Goal: Find specific page/section: Find specific page/section

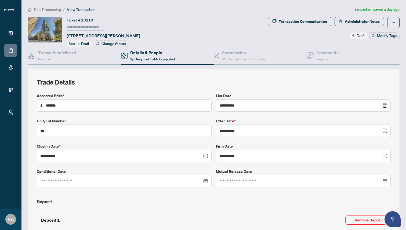
scroll to position [220, 0]
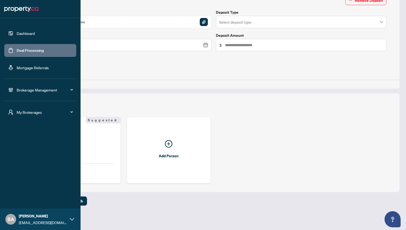
click at [25, 31] on link "Dashboard" at bounding box center [26, 33] width 18 height 5
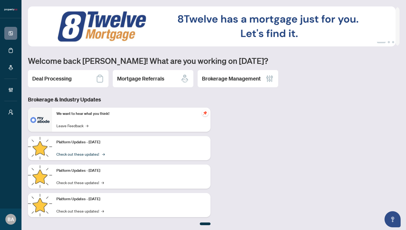
click at [100, 153] on link "Check out these updates! →" at bounding box center [80, 154] width 48 height 6
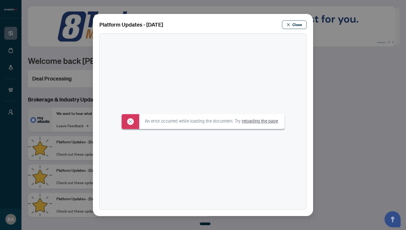
click at [128, 122] on icon at bounding box center [130, 122] width 4 height 4
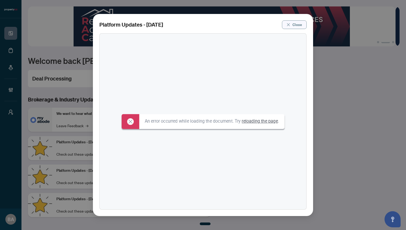
click at [291, 24] on button "Close" at bounding box center [294, 24] width 25 height 9
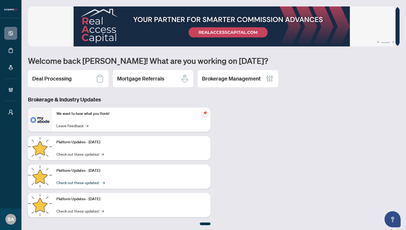
click at [101, 181] on link "Check out these updates! →" at bounding box center [80, 183] width 48 height 6
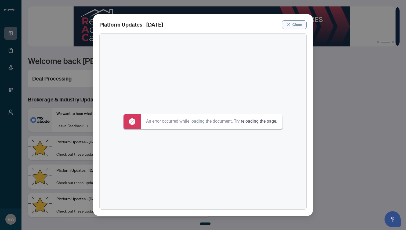
click at [293, 24] on span "Close" at bounding box center [298, 24] width 10 height 9
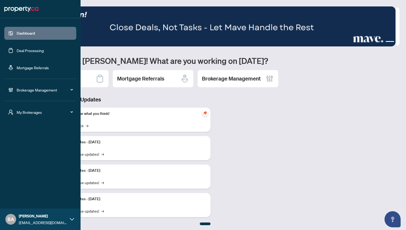
click at [35, 51] on link "Deal Processing" at bounding box center [30, 50] width 27 height 5
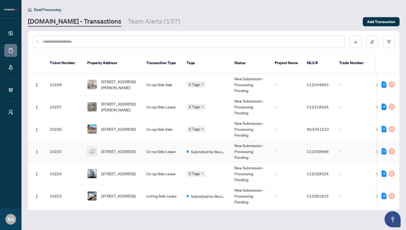
click at [76, 144] on td "10225" at bounding box center [64, 152] width 38 height 22
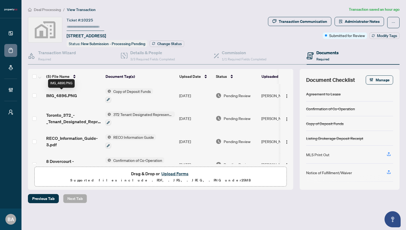
click at [65, 95] on span "IMG_4896.PNG" at bounding box center [61, 95] width 31 height 6
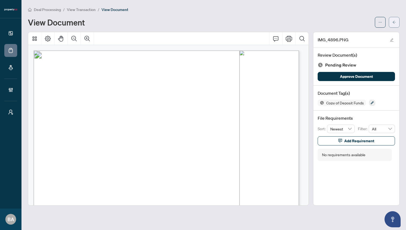
click at [397, 21] on button "button" at bounding box center [394, 22] width 11 height 11
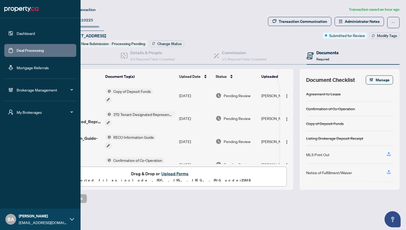
click at [26, 33] on link "Dashboard" at bounding box center [26, 33] width 18 height 5
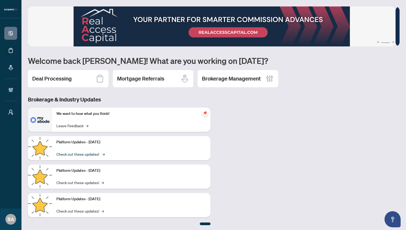
click at [102, 153] on span "→" at bounding box center [103, 154] width 3 height 6
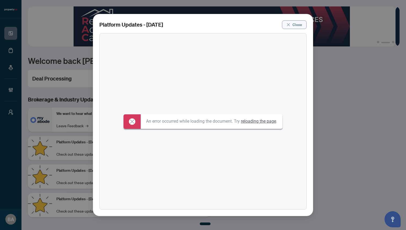
click at [294, 25] on span "Close" at bounding box center [298, 24] width 10 height 9
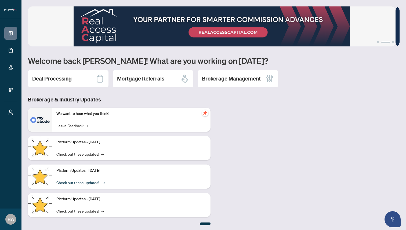
click at [101, 182] on link "Check out these updates! →" at bounding box center [80, 183] width 48 height 6
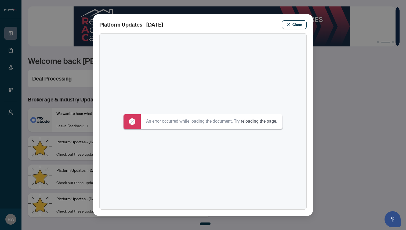
click at [252, 121] on link "reloading the page" at bounding box center [258, 121] width 35 height 5
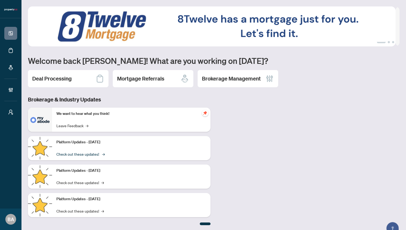
click at [100, 154] on link "Check out these updates! →" at bounding box center [80, 154] width 48 height 6
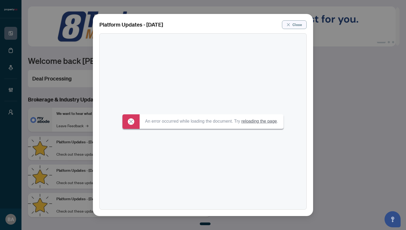
click at [293, 22] on span "Close" at bounding box center [298, 24] width 10 height 9
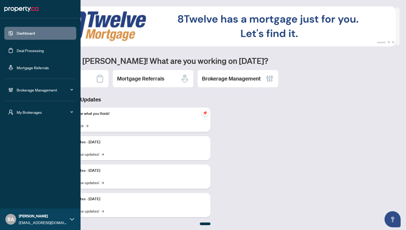
click at [32, 112] on span "My Brokerages" at bounding box center [45, 112] width 56 height 6
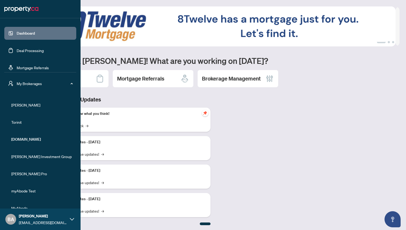
click at [19, 102] on span "[PERSON_NAME]" at bounding box center [41, 105] width 61 height 6
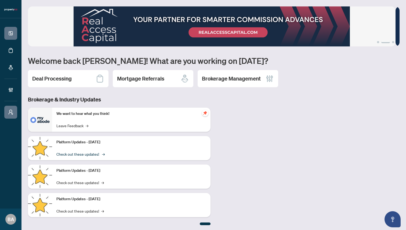
click at [101, 153] on link "Check out these updates! →" at bounding box center [80, 154] width 48 height 6
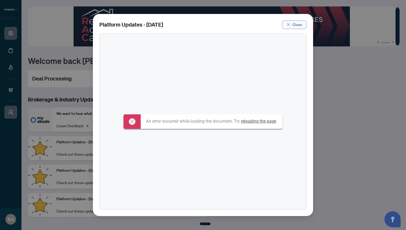
click at [289, 23] on icon "close" at bounding box center [289, 25] width 4 height 4
